Goal: Register for event/course

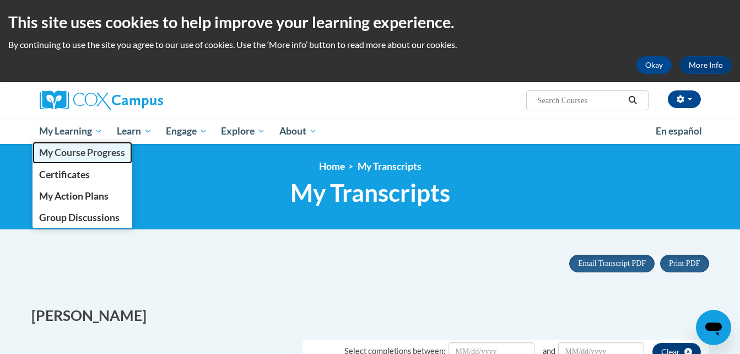
click at [66, 149] on span "My Course Progress" at bounding box center [82, 152] width 86 height 12
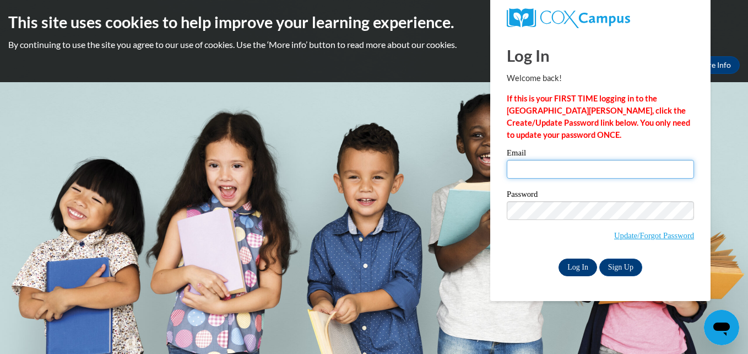
type input "treneace3017@gmail.com"
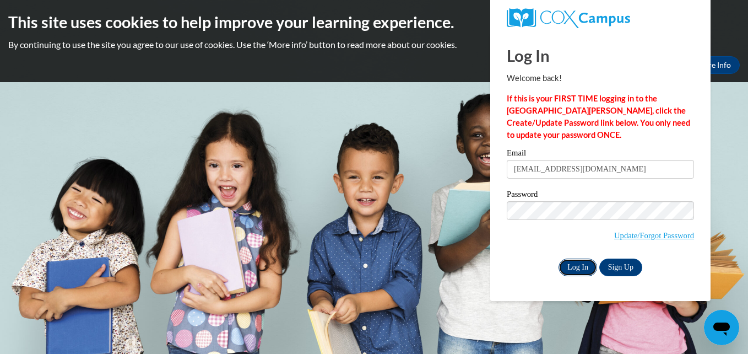
click at [579, 263] on input "Log In" at bounding box center [577, 267] width 39 height 18
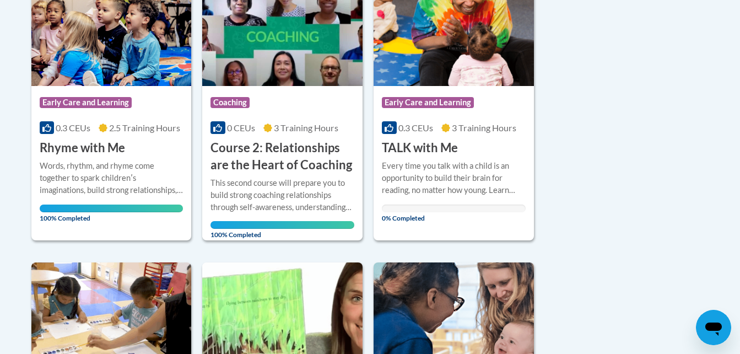
scroll to position [294, 0]
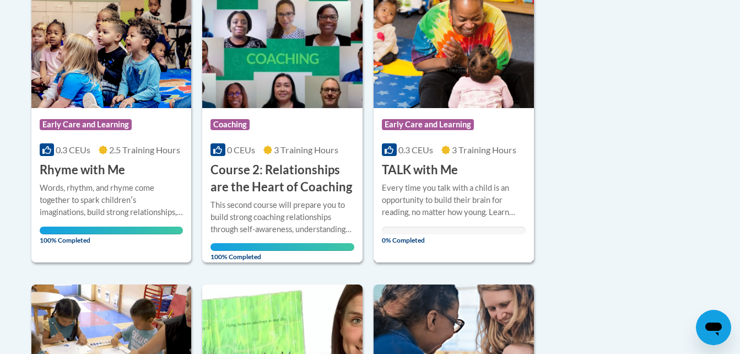
click at [421, 112] on div "Course Category: Early Care and Learning 0.3 CEUs 3 Training Hours COURSE TALK …" at bounding box center [453, 143] width 160 height 70
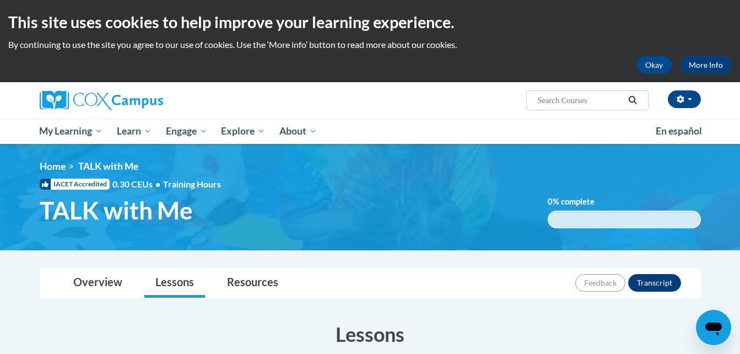
click at [524, 286] on div "Overview Lessons Resources Feedback Transcript" at bounding box center [369, 282] width 643 height 29
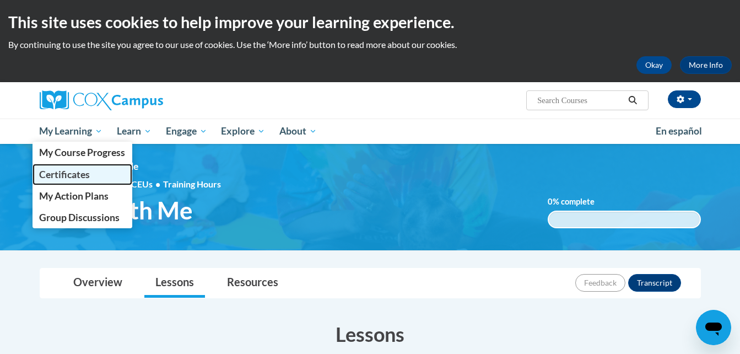
click at [64, 174] on span "Certificates" at bounding box center [64, 174] width 51 height 12
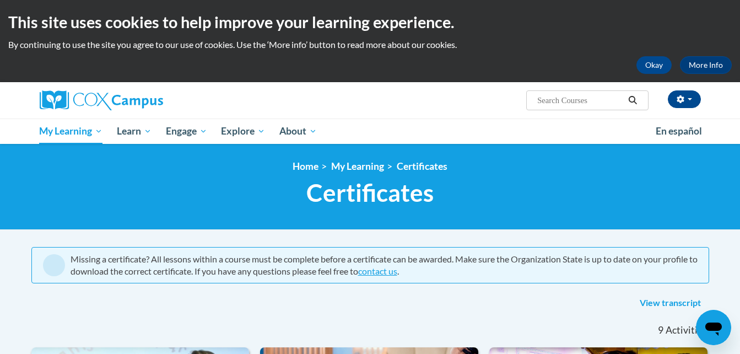
click at [414, 99] on div "Choya Jones (America/Chicago UTC-05:00) My Profile Inbox My Transcripts Log Out…" at bounding box center [483, 96] width 452 height 28
click at [655, 302] on link "View transcript" at bounding box center [670, 303] width 78 height 18
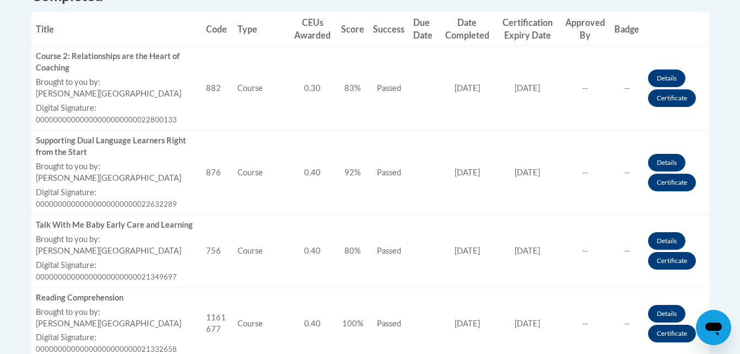
scroll to position [441, 0]
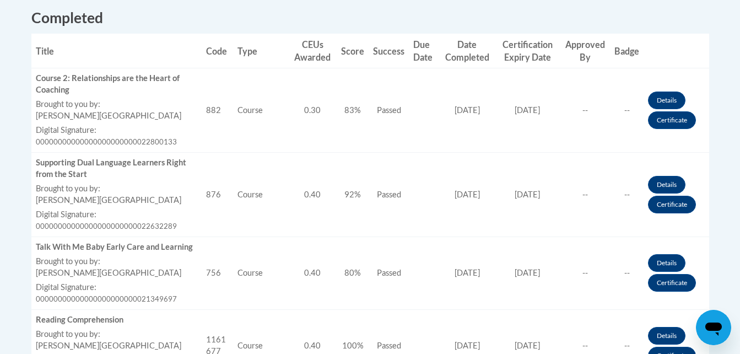
click at [124, 14] on h2 "Completed" at bounding box center [369, 18] width 677 height 20
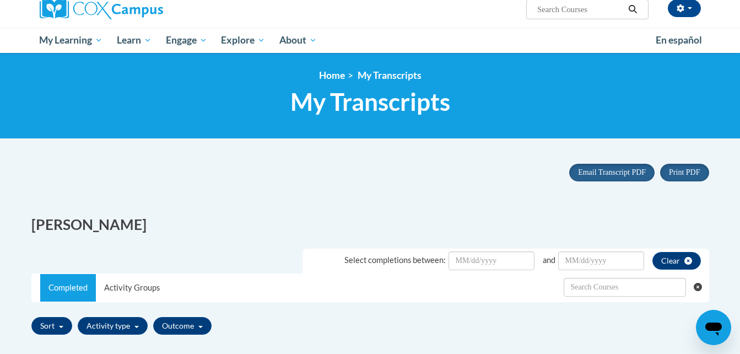
scroll to position [0, 0]
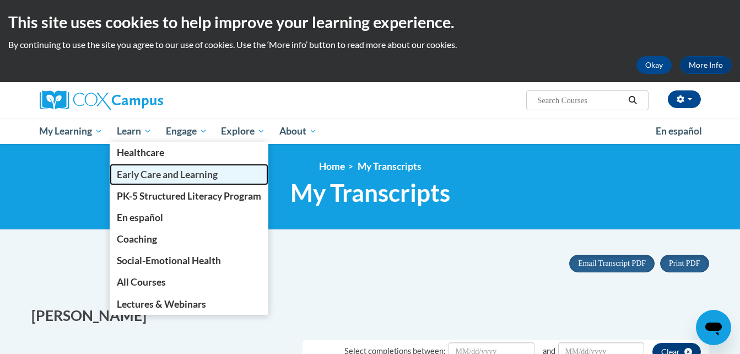
click at [152, 172] on span "Early Care and Learning" at bounding box center [167, 174] width 101 height 12
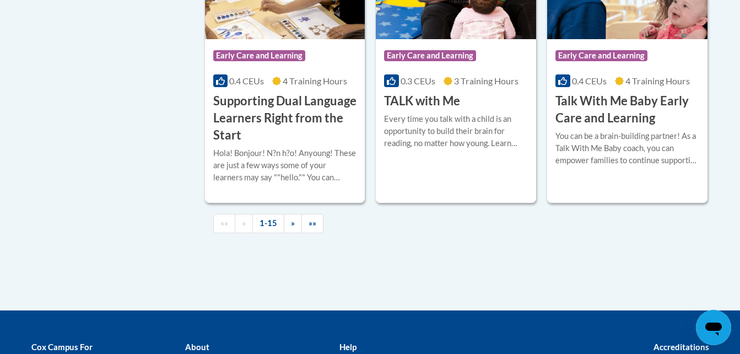
scroll to position [1698, 0]
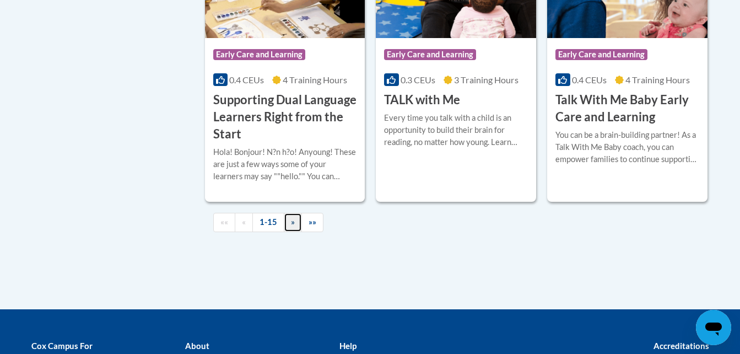
click at [292, 226] on span "»" at bounding box center [293, 221] width 4 height 9
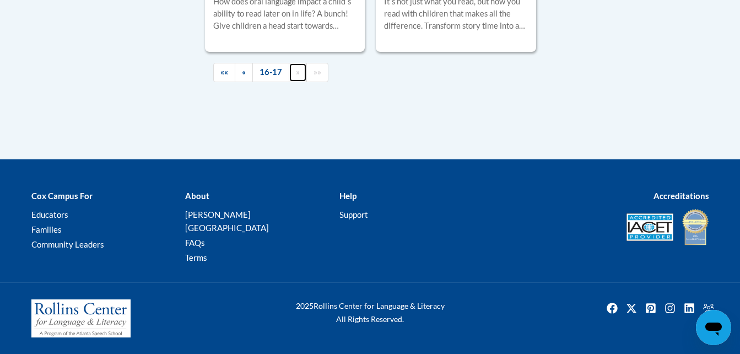
scroll to position [608, 0]
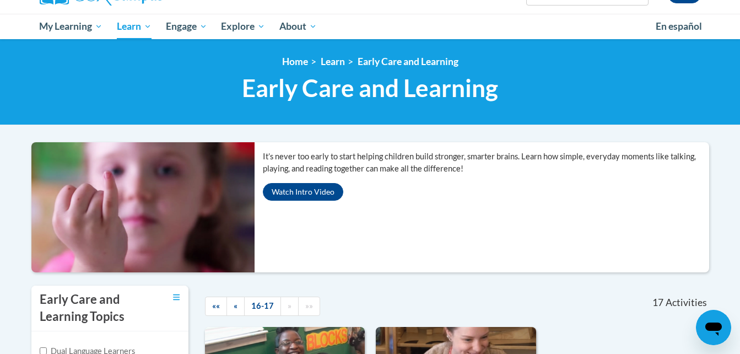
scroll to position [102, 0]
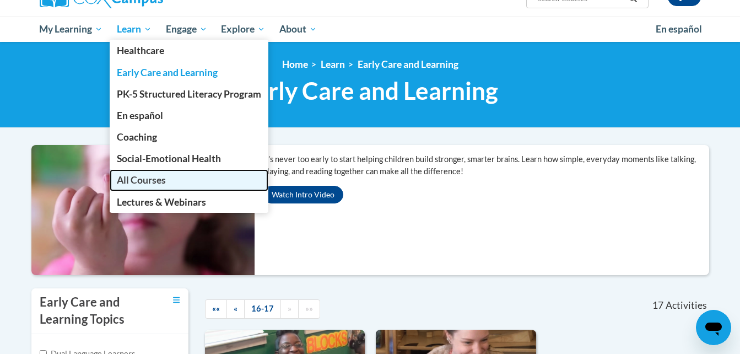
click at [145, 182] on span "All Courses" at bounding box center [141, 180] width 49 height 12
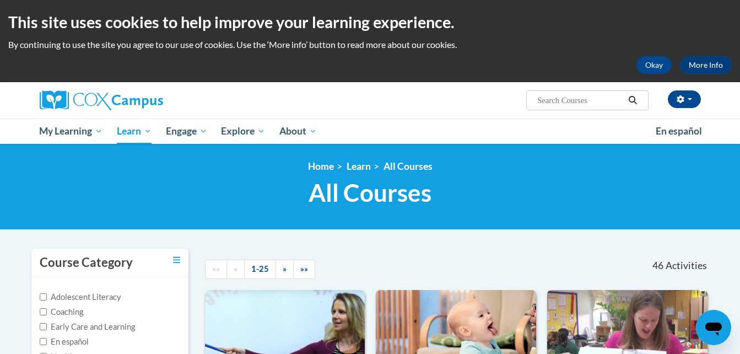
click at [175, 189] on h1 "All Courses All Courses" at bounding box center [369, 192] width 677 height 29
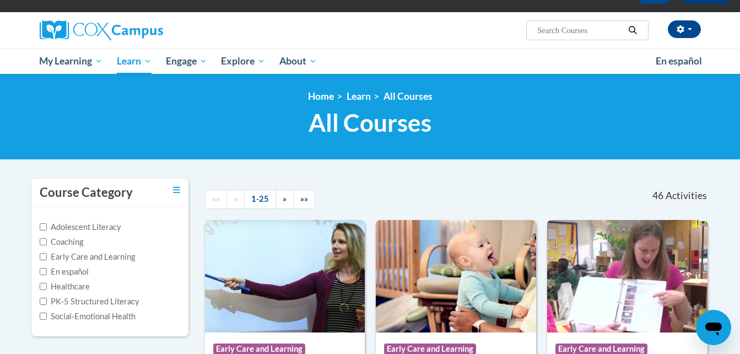
scroll to position [66, 0]
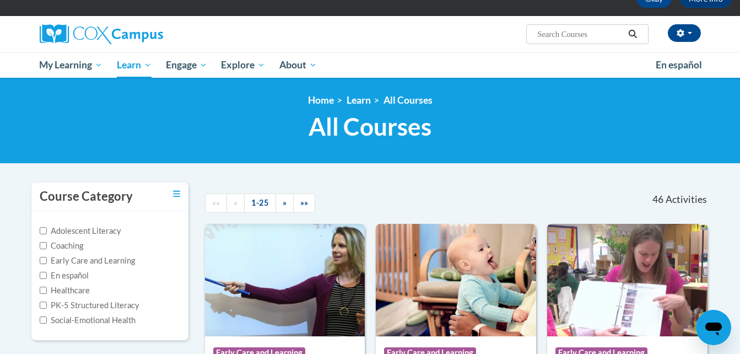
click at [476, 53] on ul "My Learning My Learning My Course Progress Certificates My Action Plans Group D…" at bounding box center [340, 64] width 616 height 25
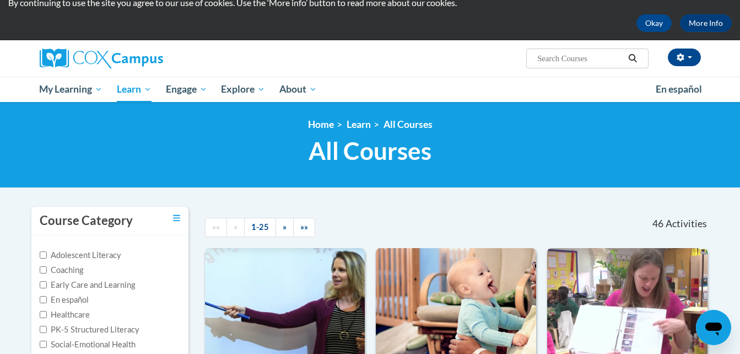
scroll to position [44, 0]
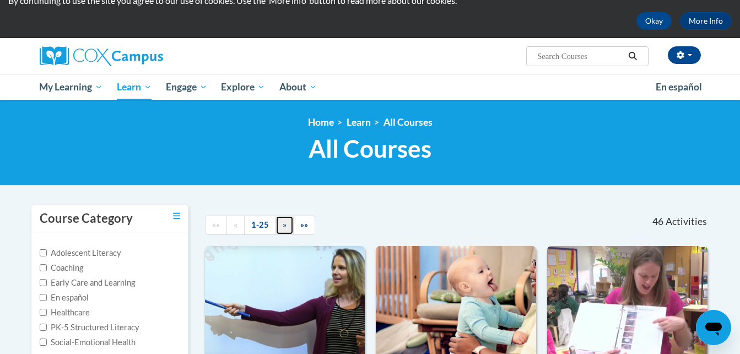
click at [283, 226] on span "»" at bounding box center [284, 224] width 4 height 9
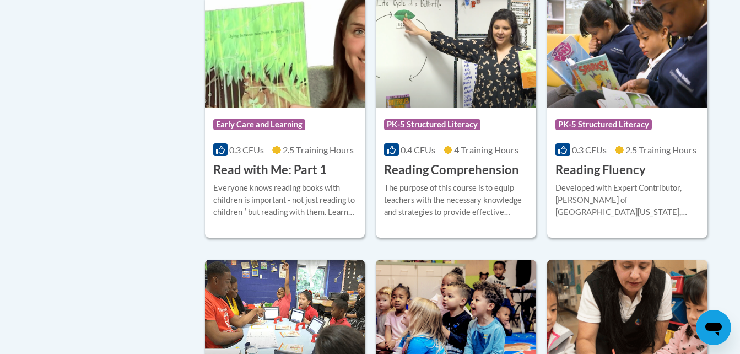
scroll to position [573, 0]
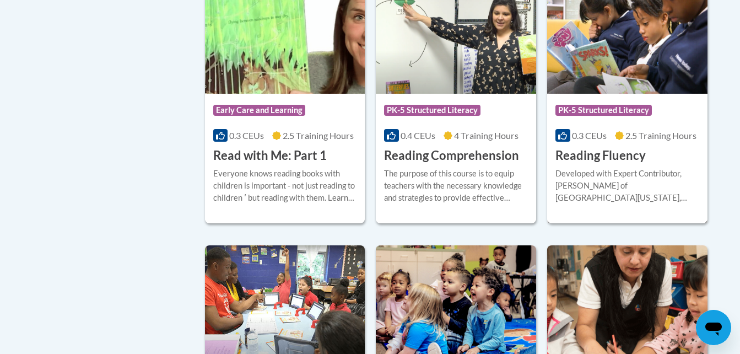
click at [630, 150] on h3 "Reading Fluency" at bounding box center [600, 155] width 90 height 17
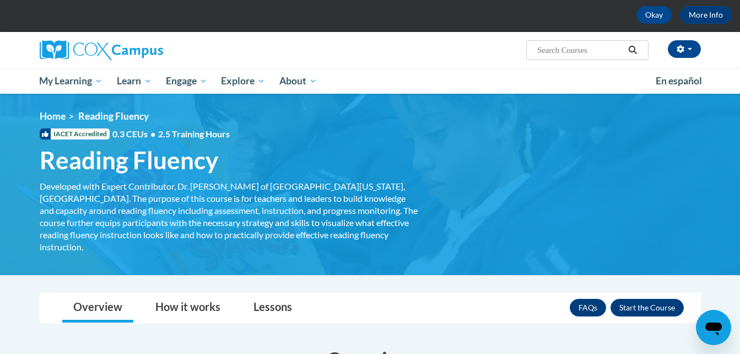
scroll to position [66, 0]
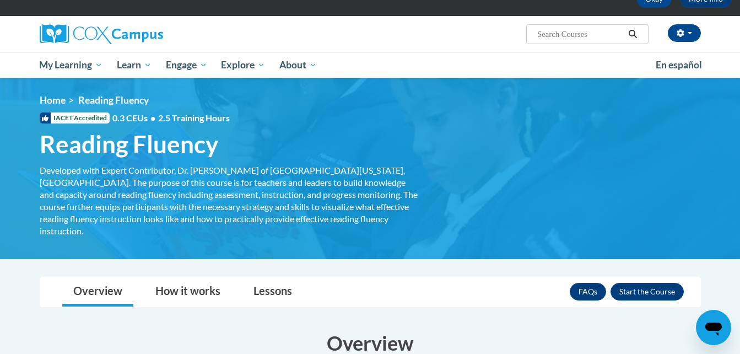
click at [585, 69] on ul "My Learning My Learning My Course Progress Certificates My Action Plans Group D…" at bounding box center [340, 64] width 616 height 25
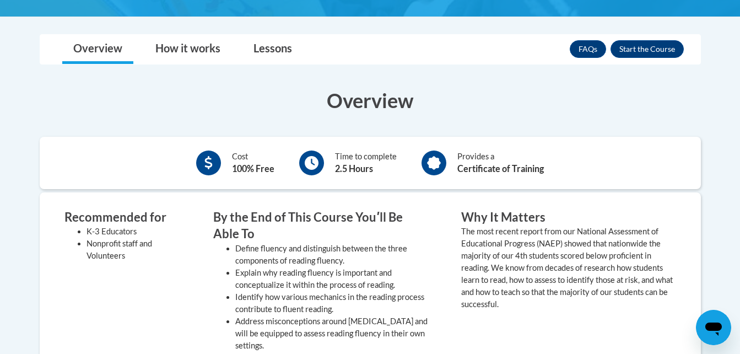
scroll to position [330, 0]
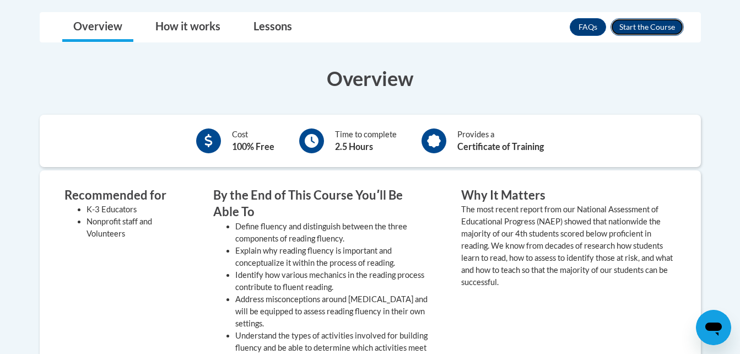
click at [660, 18] on button "Enroll" at bounding box center [646, 27] width 73 height 18
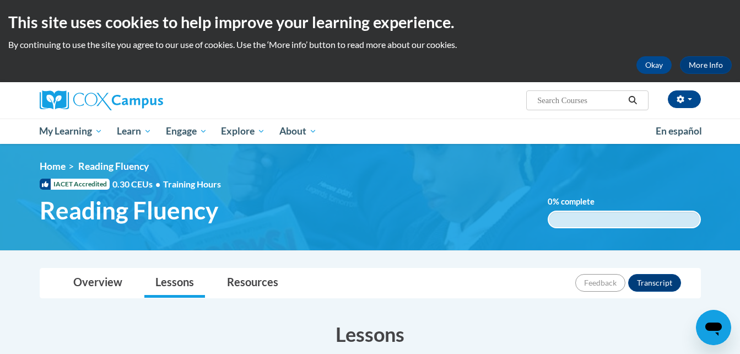
click at [446, 121] on ul "My Learning My Learning My Course Progress Certificates My Action Plans Group D…" at bounding box center [340, 130] width 616 height 25
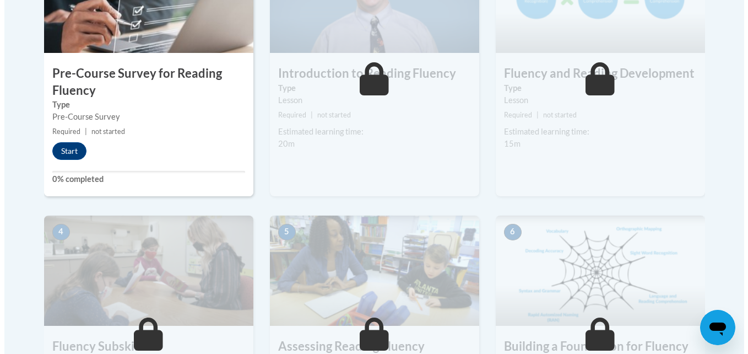
scroll to position [441, 0]
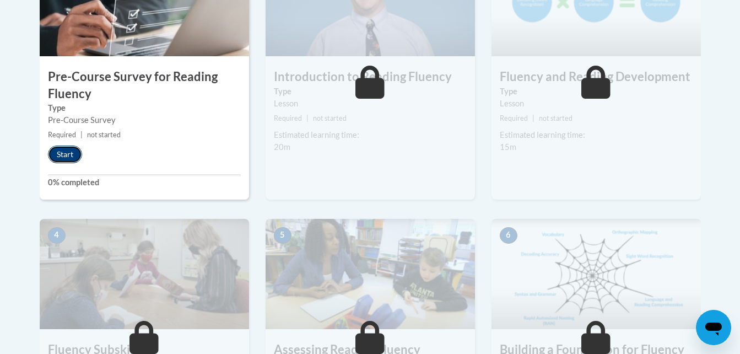
click at [66, 153] on button "Start" at bounding box center [65, 154] width 34 height 18
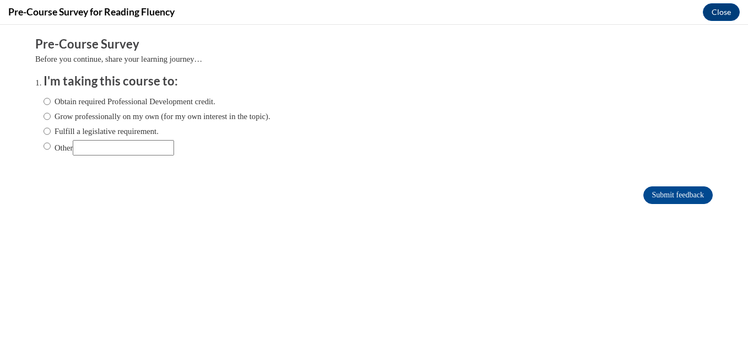
scroll to position [0, 0]
click at [44, 100] on input "Obtain required Professional Development credit." at bounding box center [47, 101] width 7 height 12
radio input "true"
click at [668, 191] on input "Submit feedback" at bounding box center [677, 195] width 69 height 18
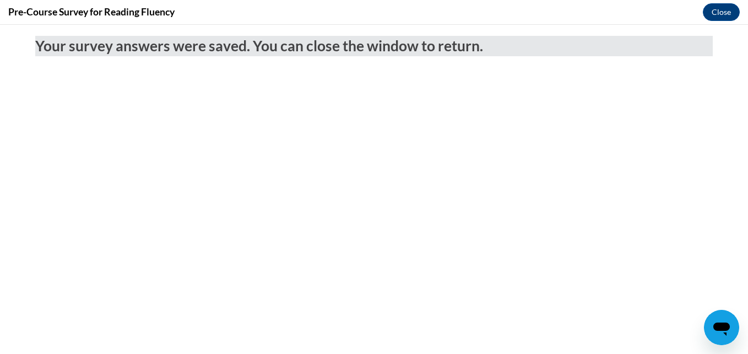
click at [634, 152] on body "Your survey answers were saved. You can close the window to return." at bounding box center [374, 189] width 748 height 329
click at [725, 13] on button "Close" at bounding box center [721, 12] width 37 height 18
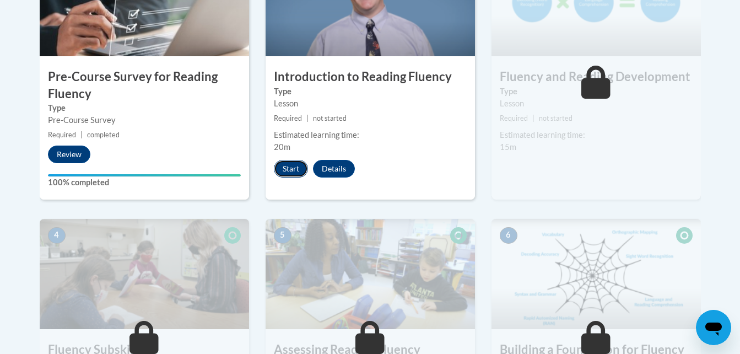
click at [287, 172] on button "Start" at bounding box center [291, 169] width 34 height 18
